Goal: Transaction & Acquisition: Purchase product/service

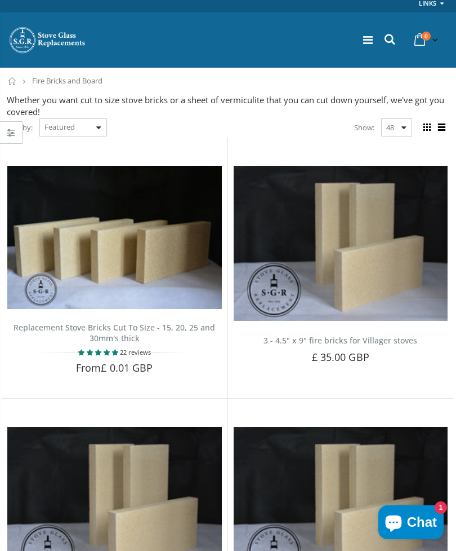
scroll to position [7, 0]
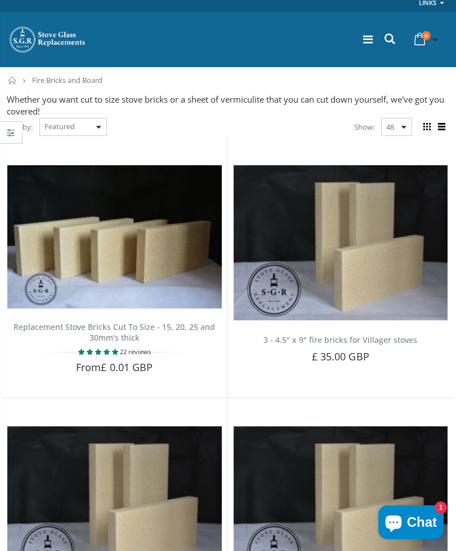
click at [128, 321] on link "Replacement Stove Bricks Cut To Size - 15, 20, 25 and 30mm's thick" at bounding box center [115, 331] width 202 height 21
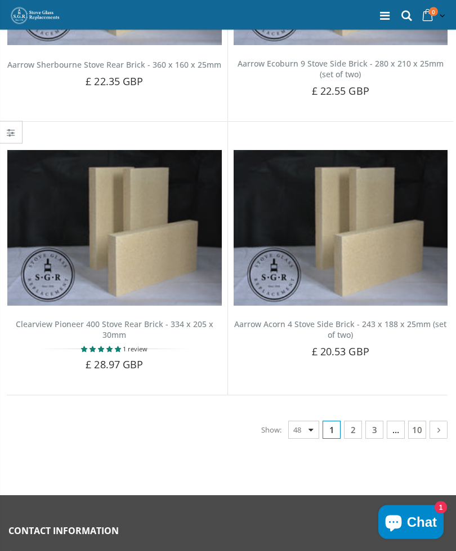
scroll to position [5986, 0]
click at [440, 424] on icon at bounding box center [439, 429] width 12 height 11
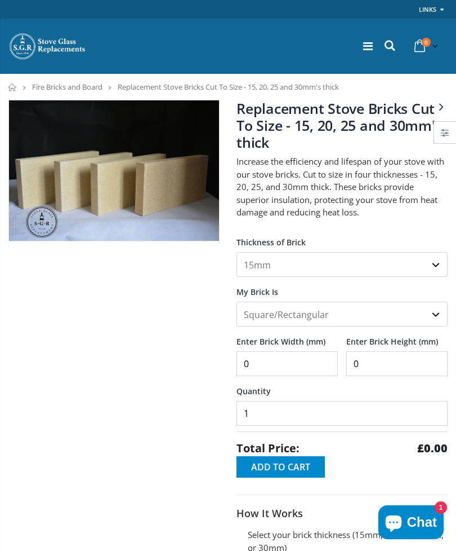
click at [437, 266] on select "15mm 20mm 25mm 30mm" at bounding box center [342, 264] width 211 height 25
select select "25mm"
click at [307, 365] on input "0" at bounding box center [287, 363] width 101 height 25
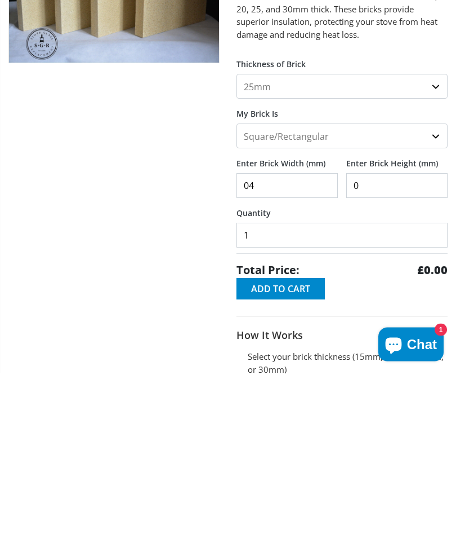
type input "0"
type input "420"
click at [391, 351] on input "0" at bounding box center [397, 363] width 101 height 25
type input "210"
click at [119, 231] on div at bounding box center [114, 374] width 228 height 549
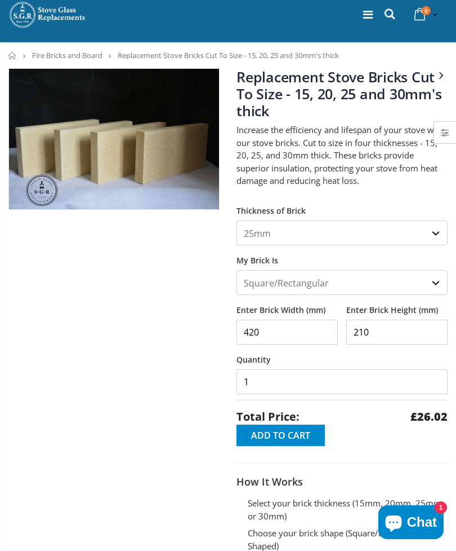
scroll to position [36, 0]
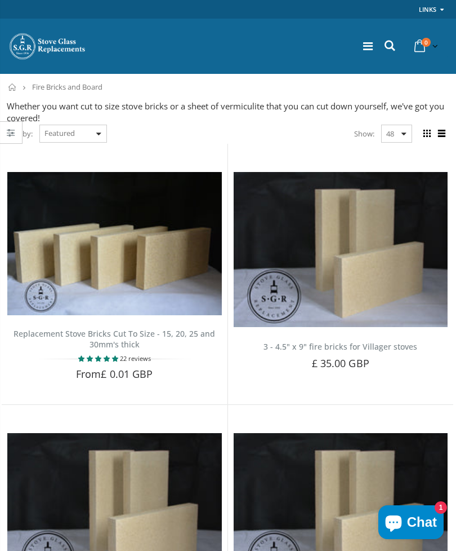
click at [130, 261] on img at bounding box center [114, 243] width 215 height 143
